Goal: Task Accomplishment & Management: Manage account settings

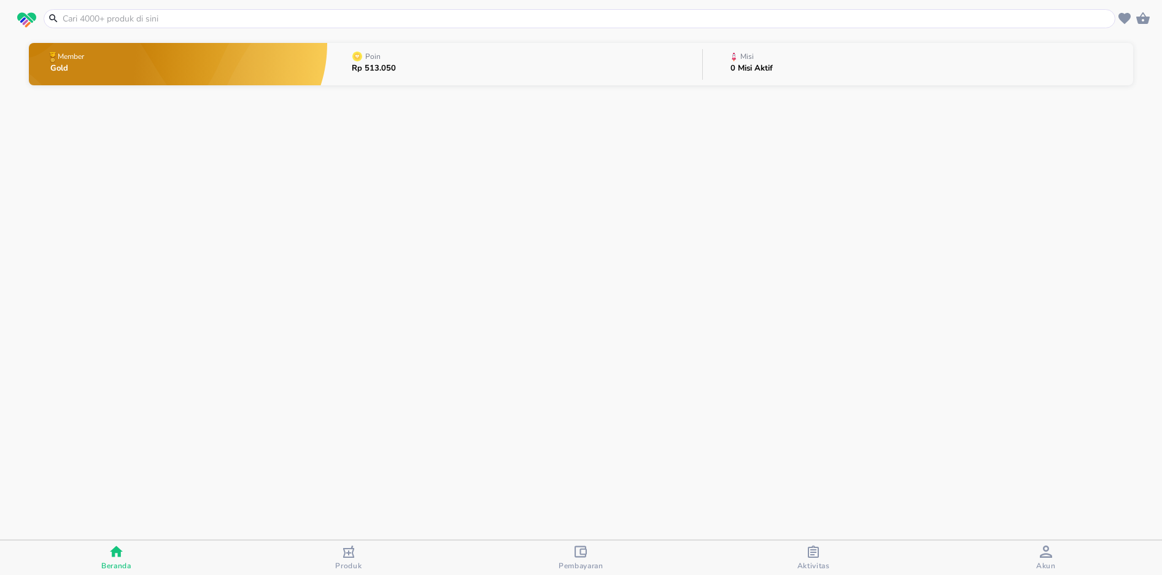
click at [1045, 557] on icon "button" at bounding box center [1046, 552] width 12 height 12
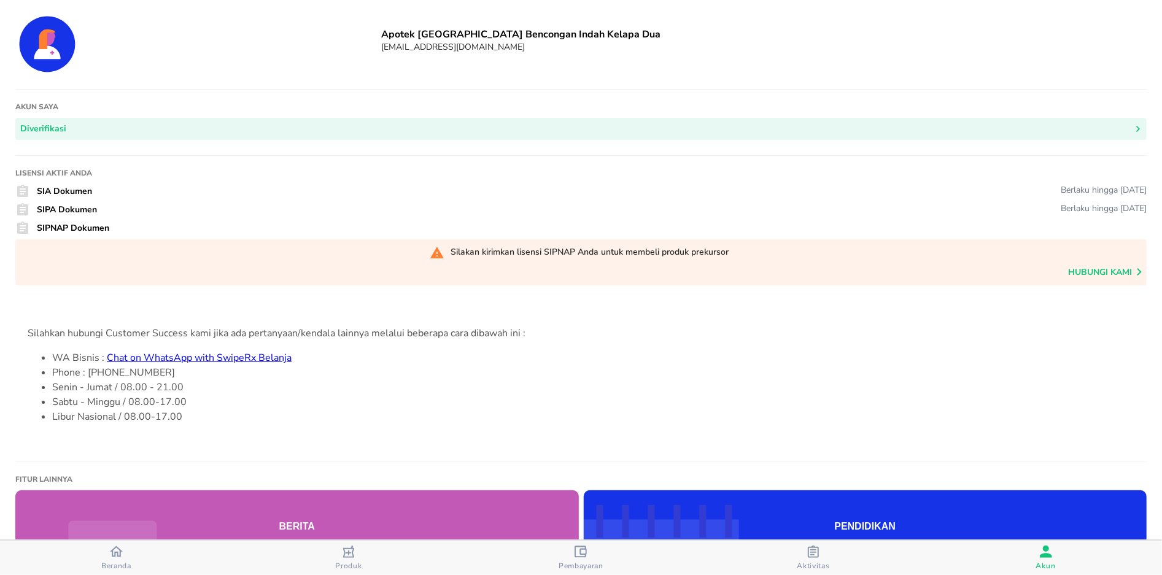
click at [817, 555] on icon "button" at bounding box center [813, 552] width 12 height 12
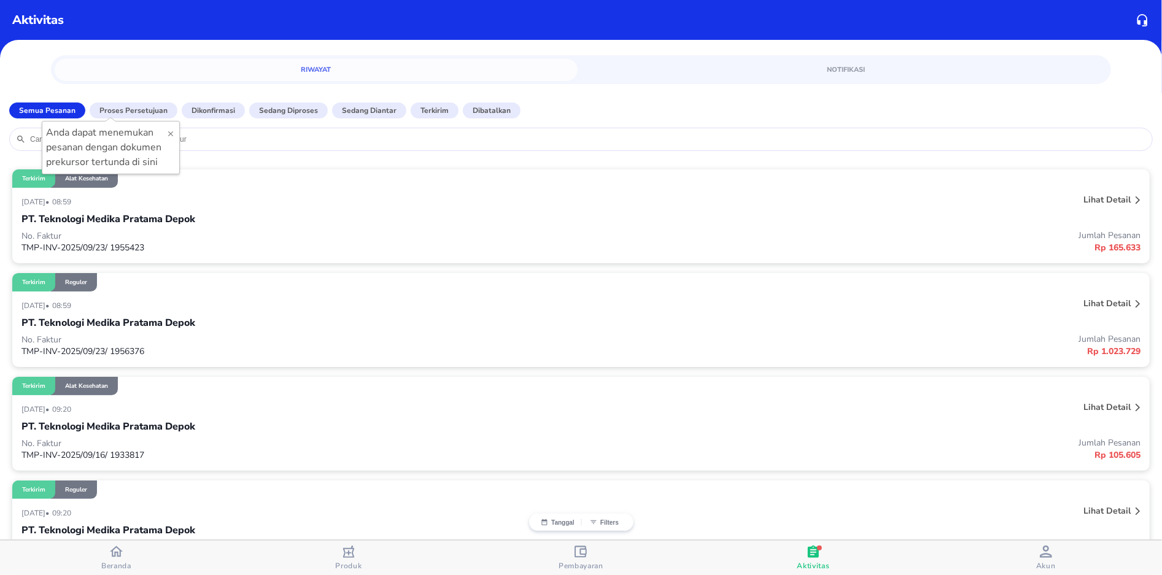
click at [584, 555] on div "Pembayaran" at bounding box center [580, 558] width 45 height 25
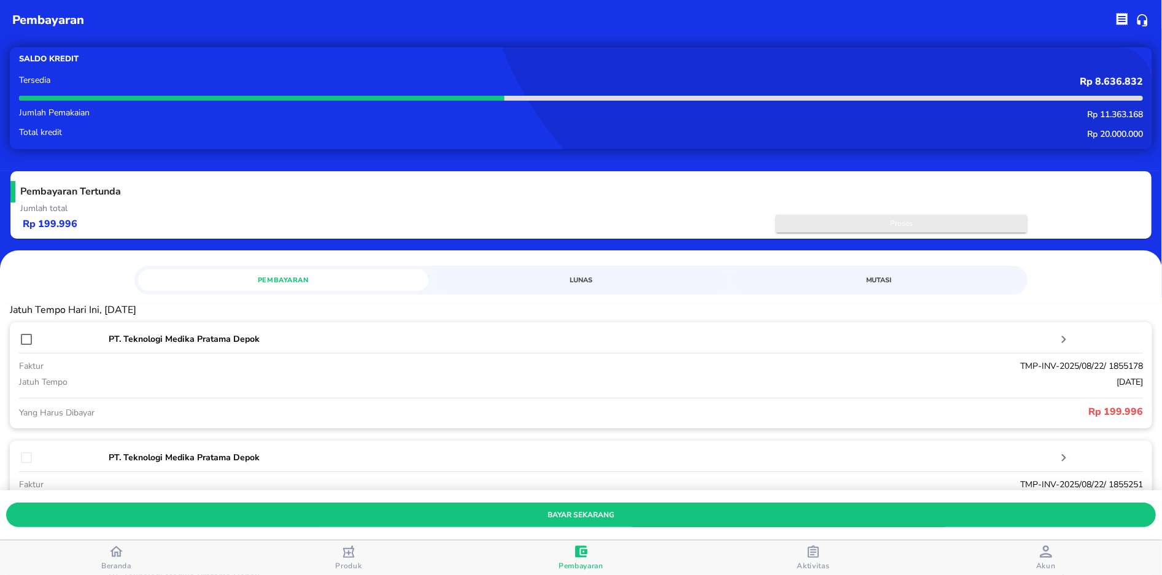
click at [871, 228] on span "Proses" at bounding box center [901, 223] width 239 height 13
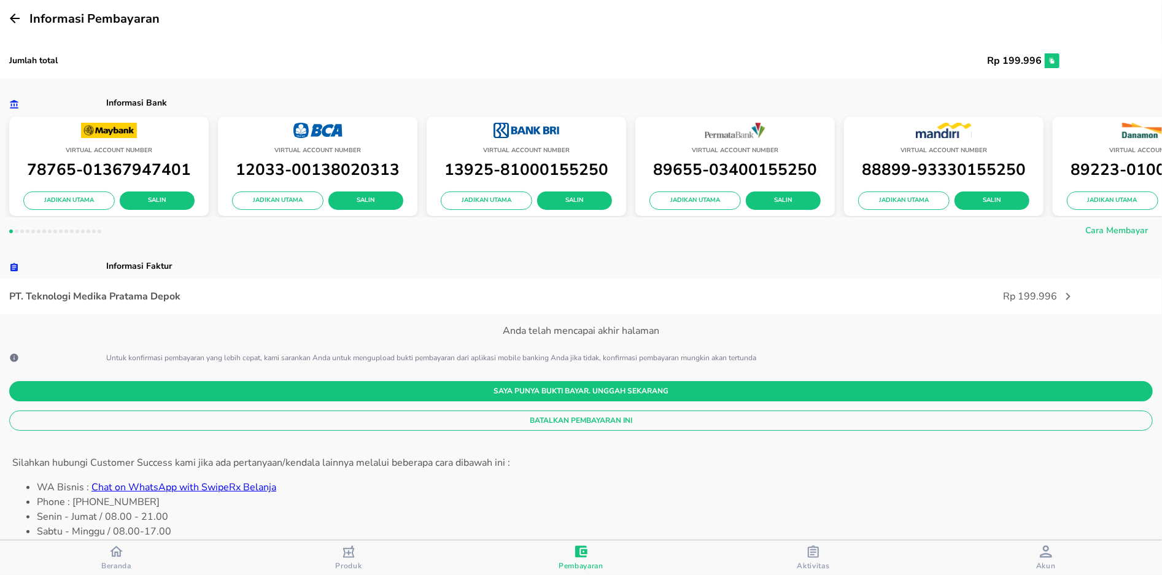
click at [581, 415] on span "Batalkan Pembayaran Ini" at bounding box center [581, 420] width 1124 height 13
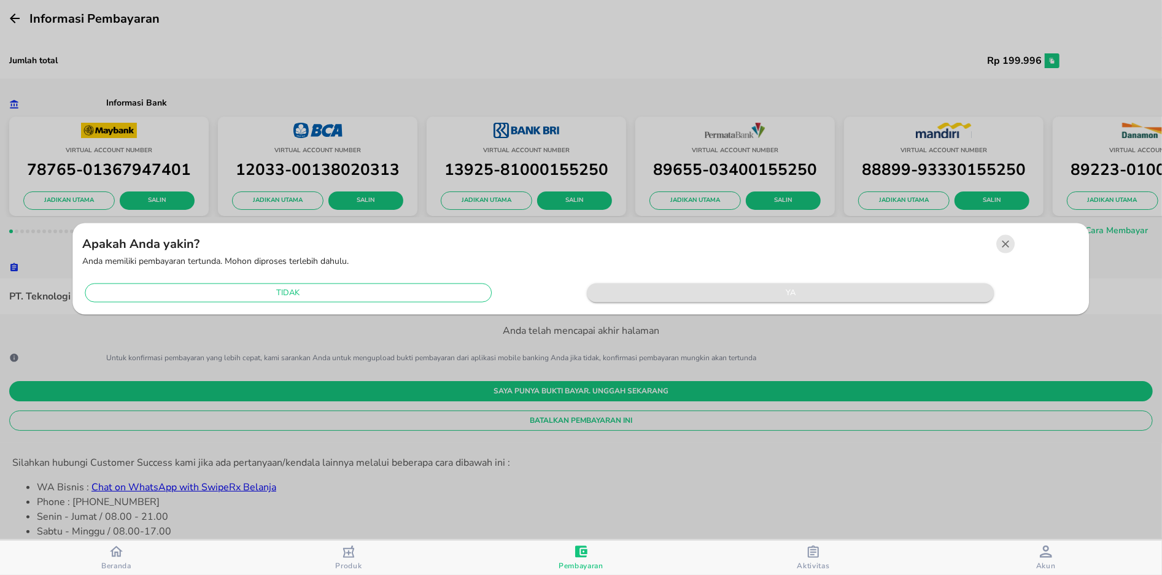
click at [745, 289] on span "ya" at bounding box center [790, 293] width 395 height 14
